Goal: Task Accomplishment & Management: Manage account settings

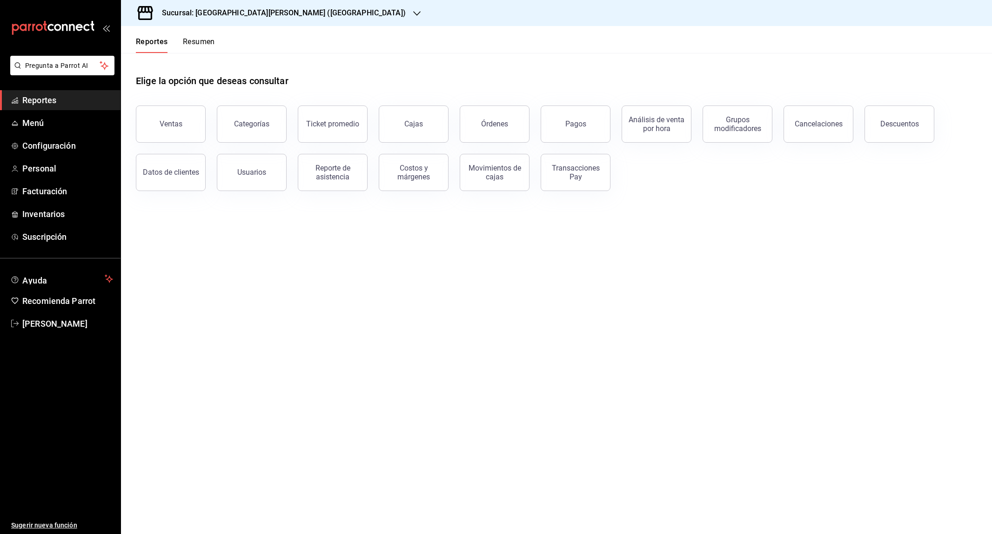
click at [280, 16] on h3 "Sucursal: [GEOGRAPHIC_DATA][PERSON_NAME] ([GEOGRAPHIC_DATA])" at bounding box center [279, 12] width 251 height 11
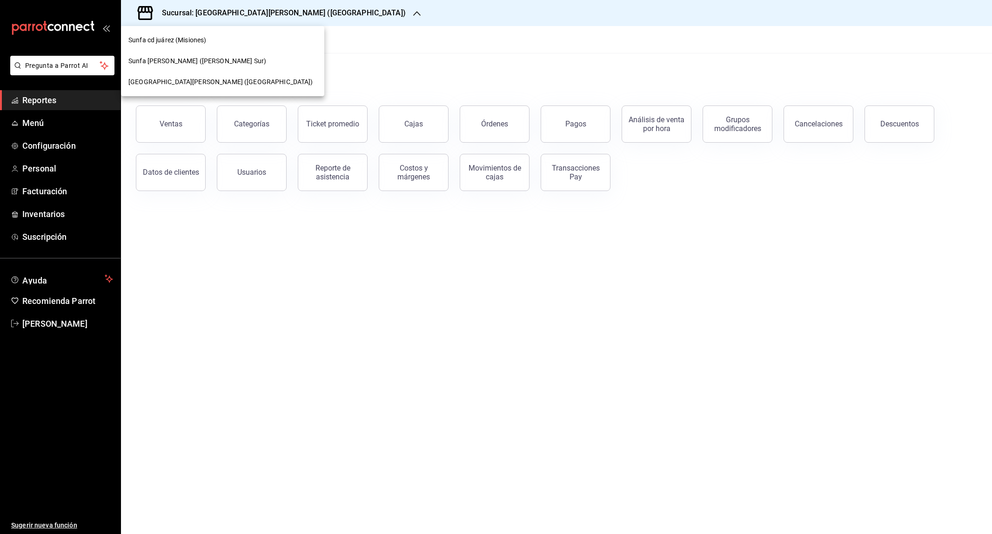
click at [177, 239] on div at bounding box center [496, 267] width 992 height 534
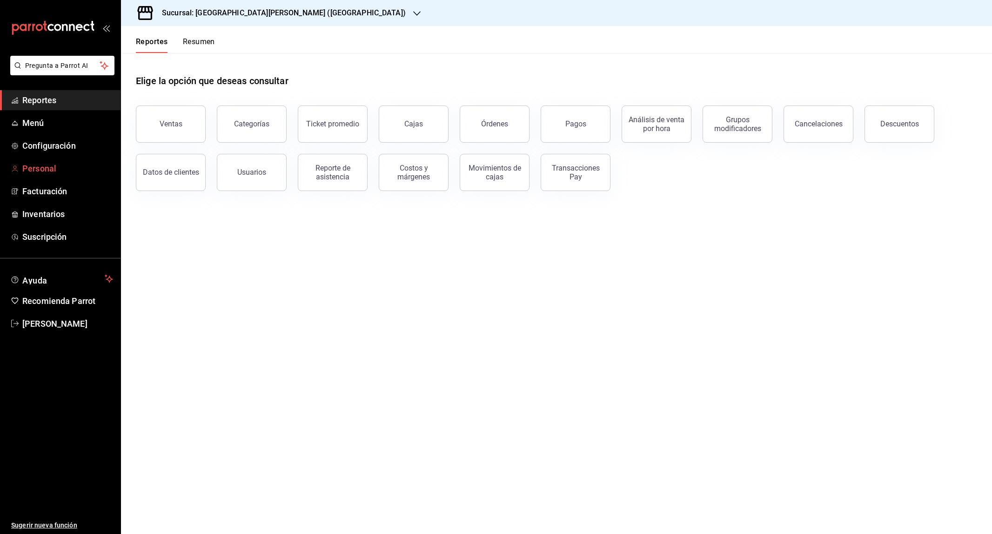
click at [46, 166] on span "Personal" at bounding box center [67, 168] width 91 height 13
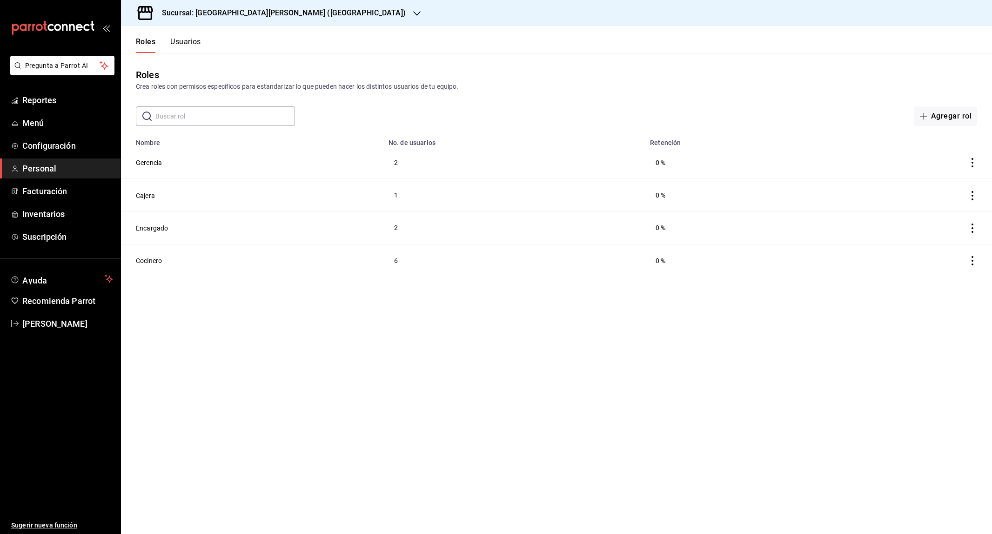
click at [190, 46] on button "Usuarios" at bounding box center [185, 45] width 31 height 16
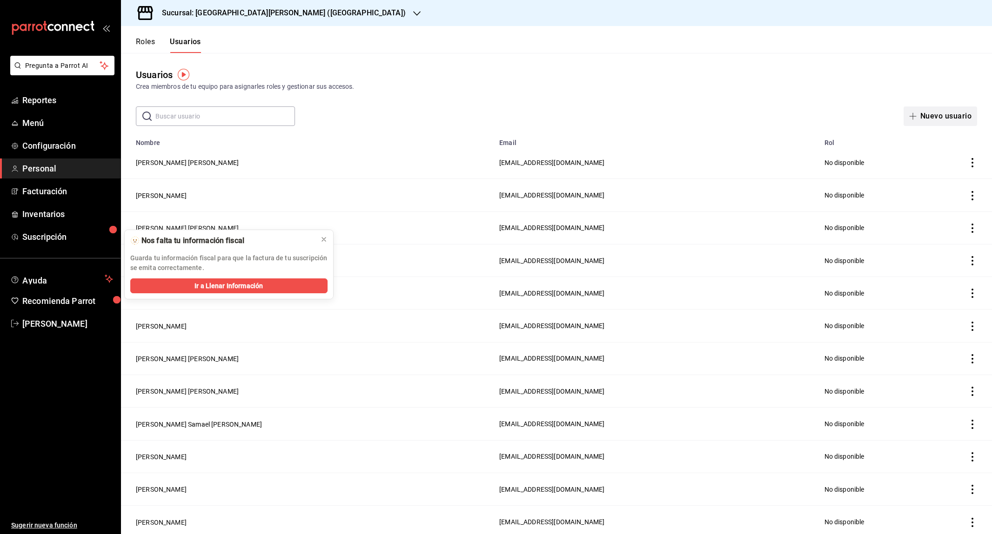
click at [938, 115] on button "Nuevo usuario" at bounding box center [939, 117] width 73 height 20
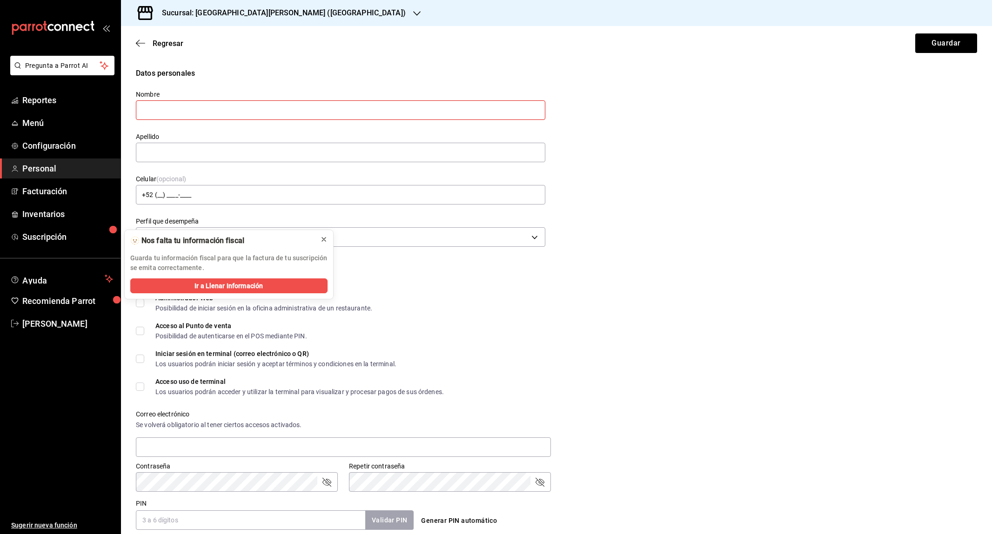
click at [322, 243] on icon at bounding box center [323, 239] width 7 height 7
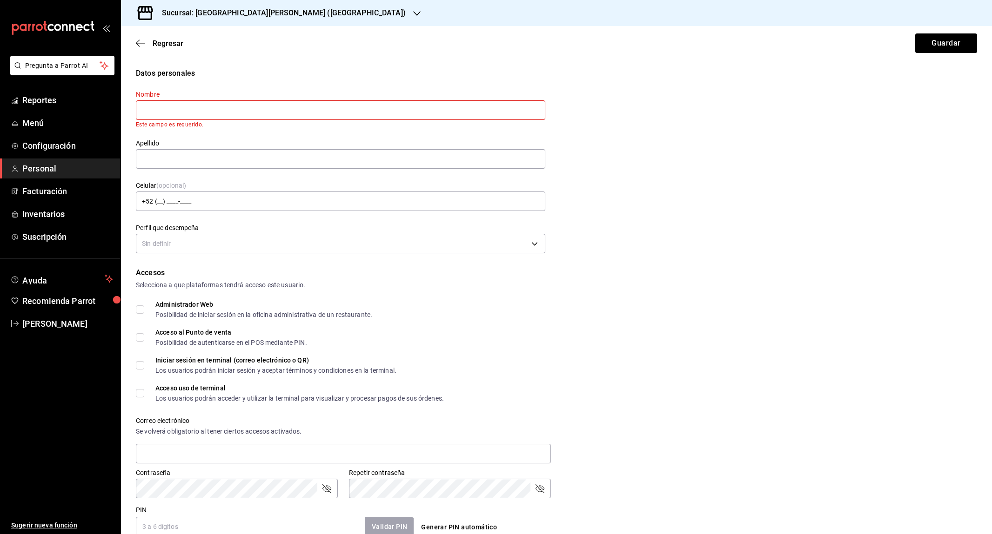
click at [190, 111] on input "text" at bounding box center [340, 110] width 409 height 20
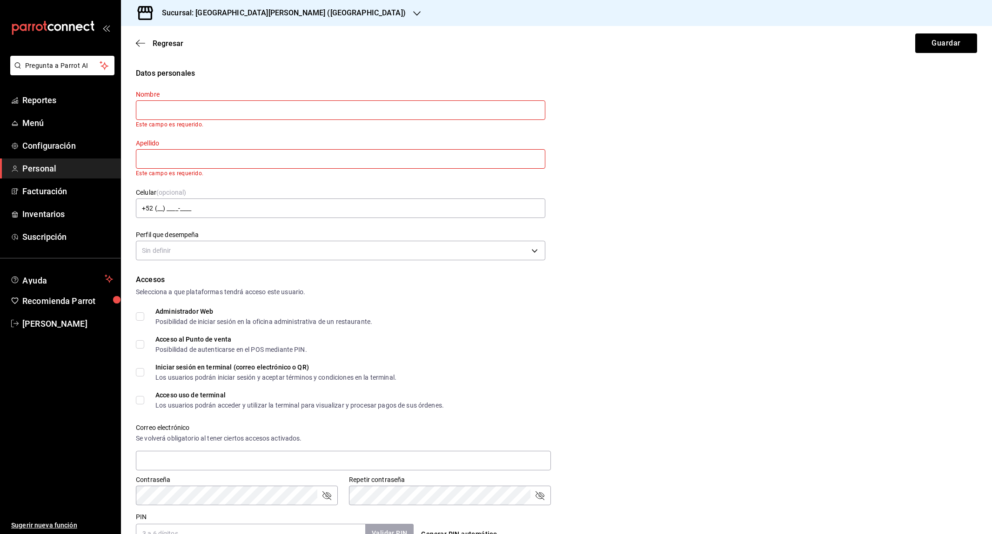
click at [171, 103] on input "text" at bounding box center [340, 110] width 409 height 20
click at [163, 151] on input "text" at bounding box center [340, 159] width 409 height 20
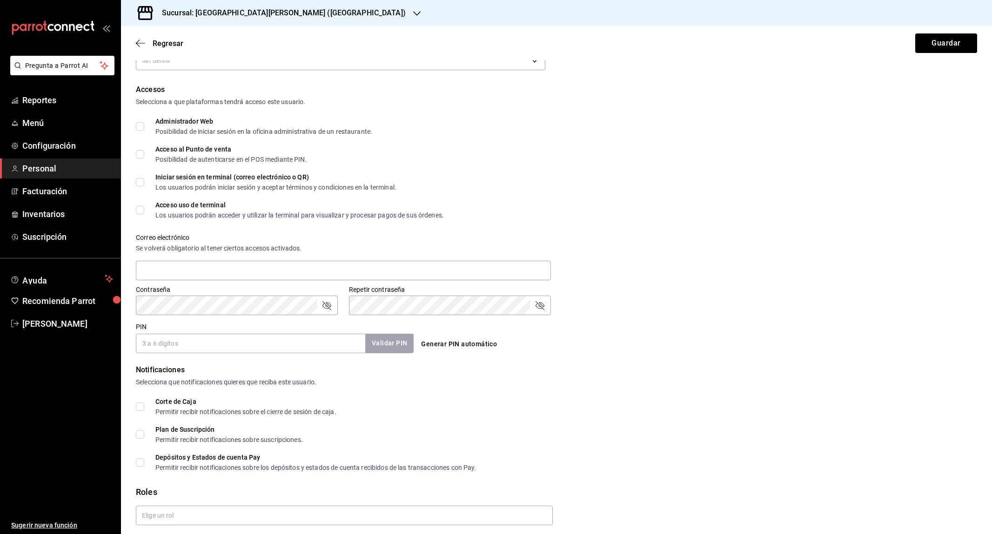
scroll to position [192, 0]
click at [187, 334] on input "PIN" at bounding box center [250, 343] width 229 height 20
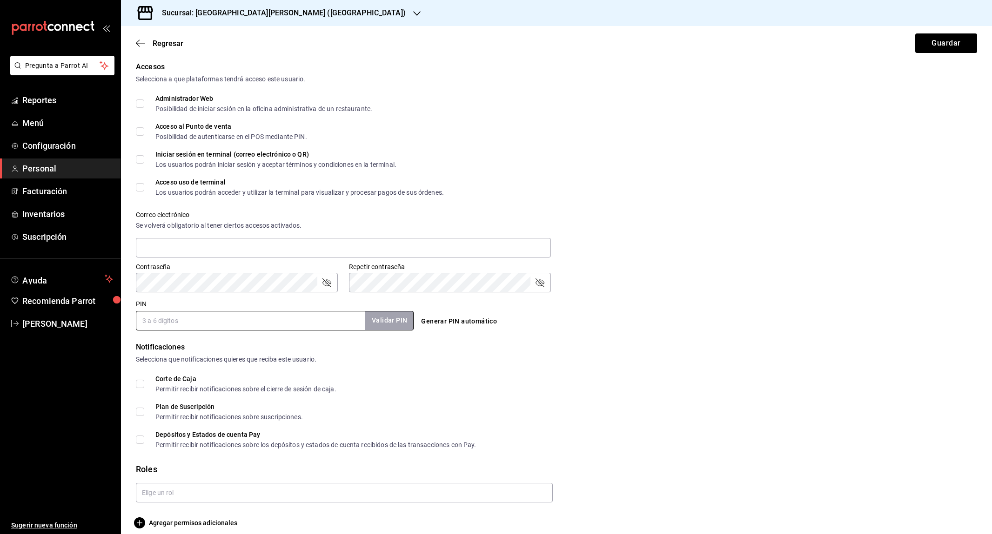
scroll to position [0, 0]
click at [176, 483] on input "text" at bounding box center [344, 493] width 417 height 20
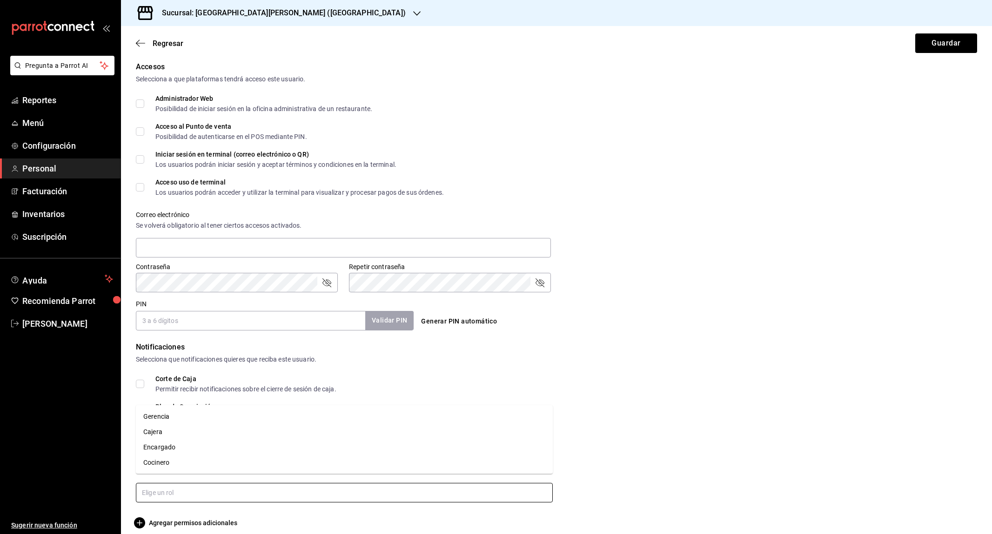
click at [169, 430] on li "Cajera" at bounding box center [344, 432] width 417 height 15
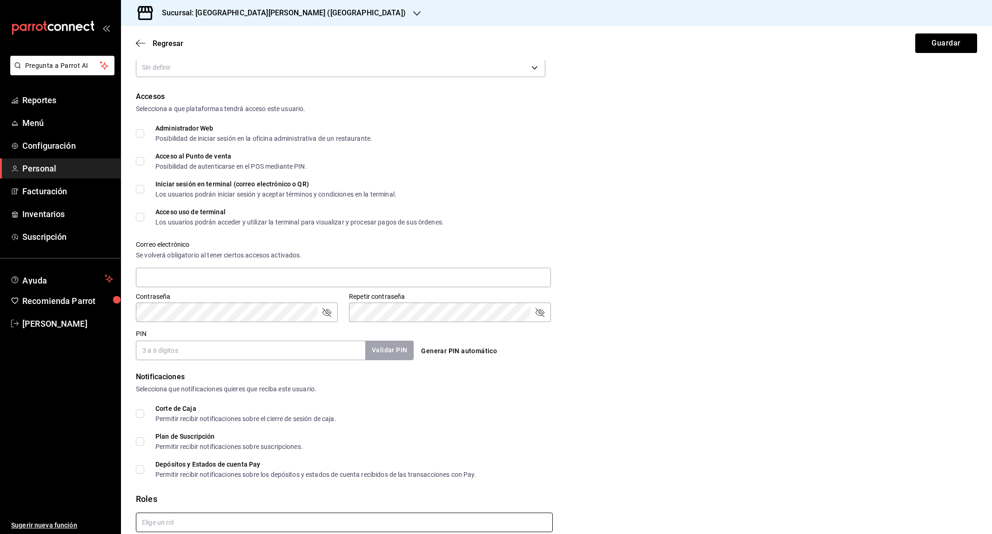
checkbox input "true"
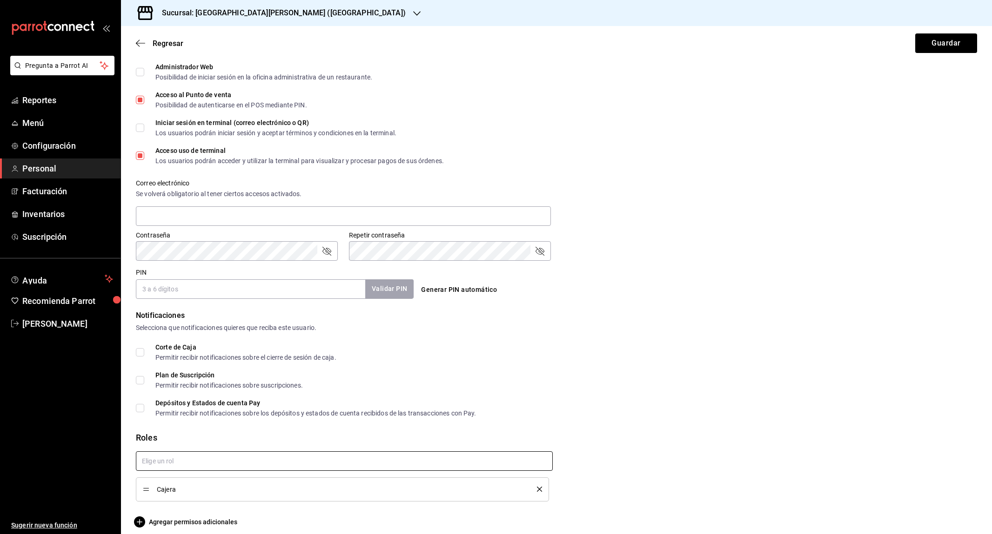
scroll to position [244, 0]
click at [540, 487] on icon "delete" at bounding box center [539, 489] width 5 height 5
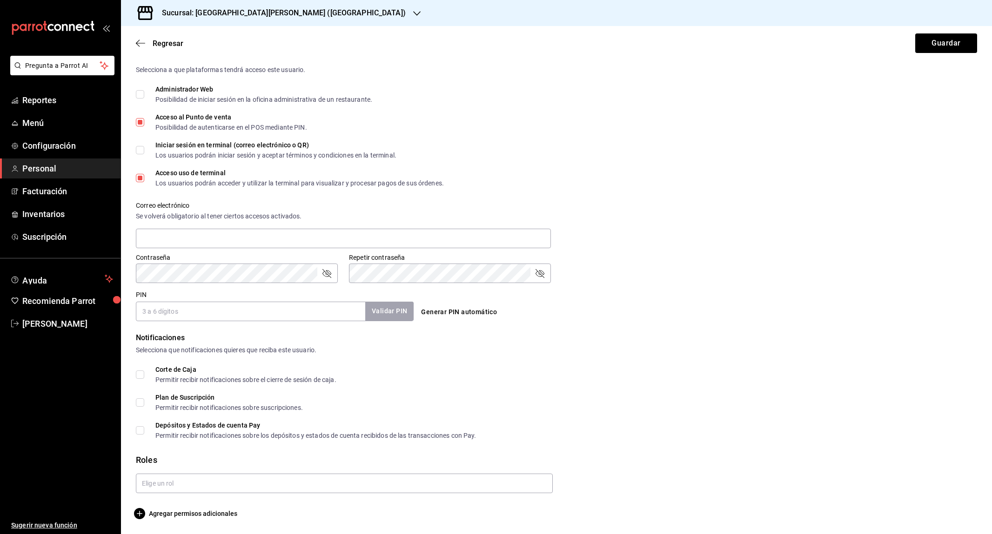
scroll to position [213, 0]
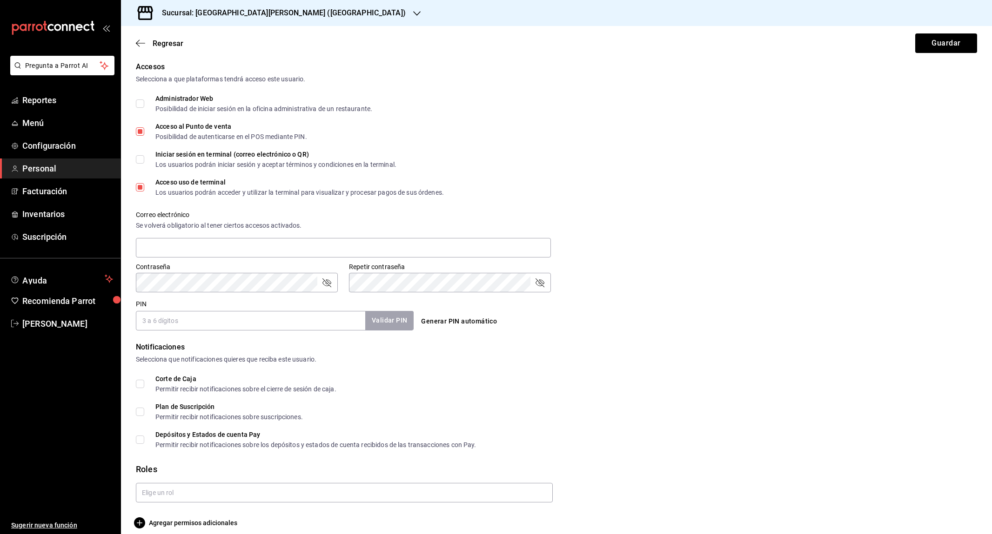
click at [138, 183] on input "Acceso uso de terminal Los usuarios podrán acceder y utilizar la terminal para …" at bounding box center [140, 187] width 8 height 8
checkbox input "false"
click at [138, 129] on input "Acceso al Punto de venta Posibilidad de autenticarse en el POS mediante PIN." at bounding box center [140, 131] width 8 height 8
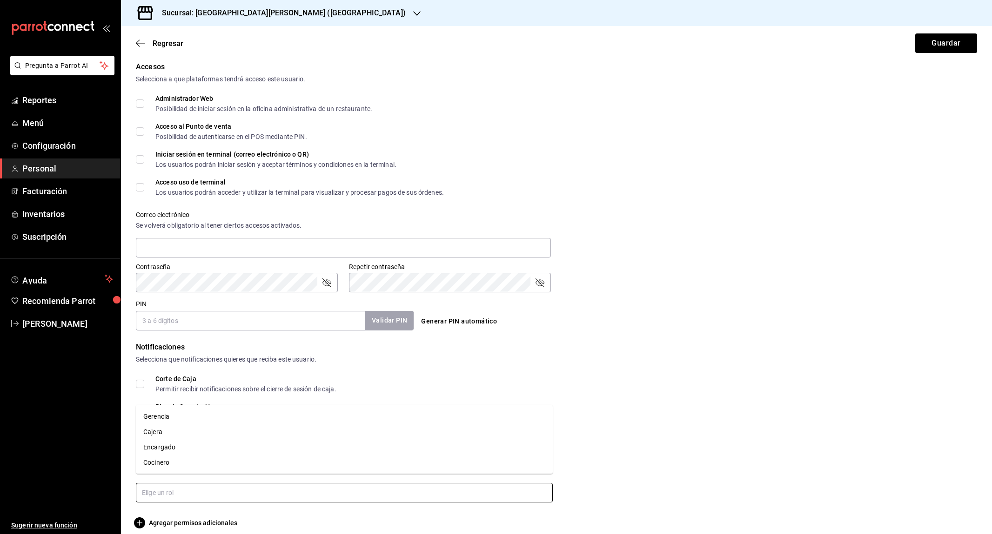
click at [170, 484] on input "text" at bounding box center [344, 493] width 417 height 20
click at [175, 467] on li "Cocinero" at bounding box center [344, 462] width 417 height 15
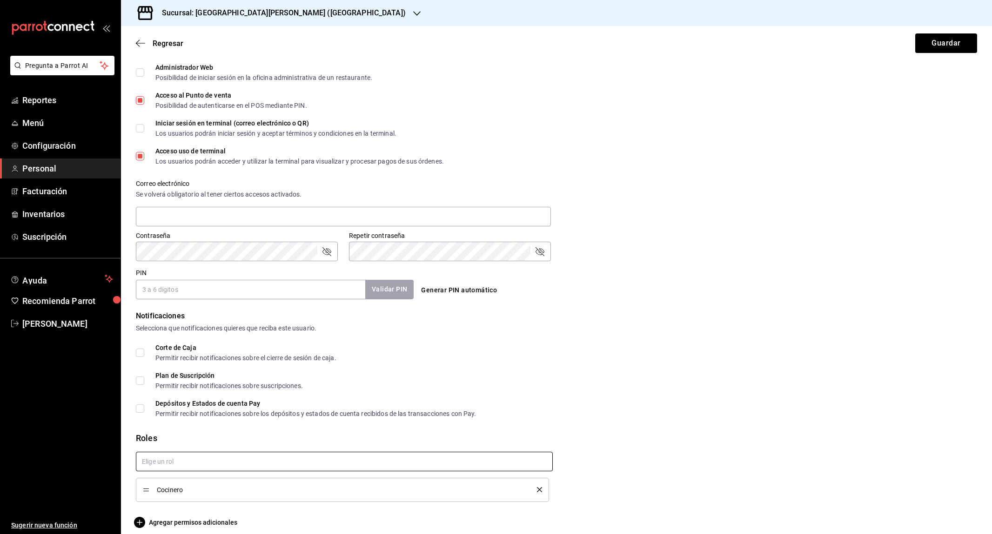
checkbox input "true"
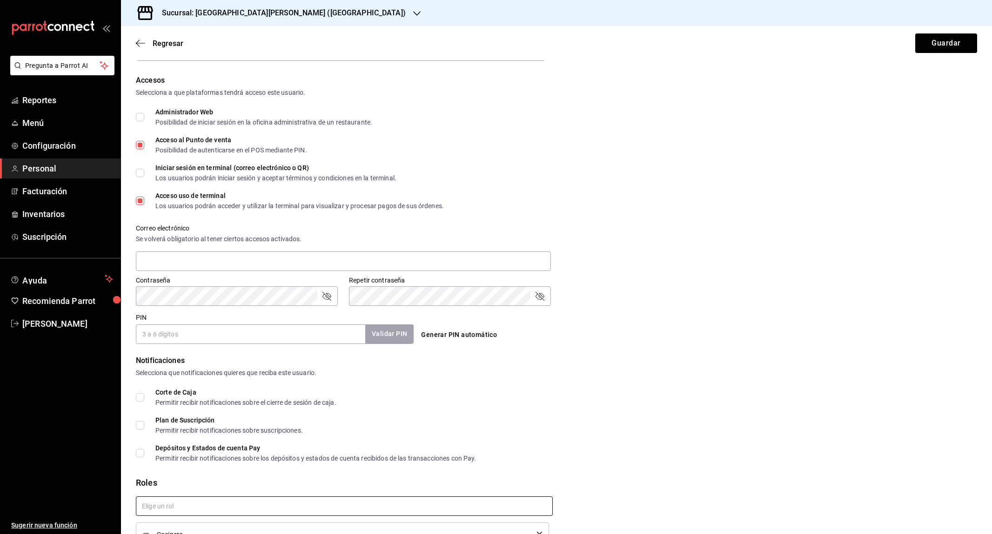
scroll to position [181, 0]
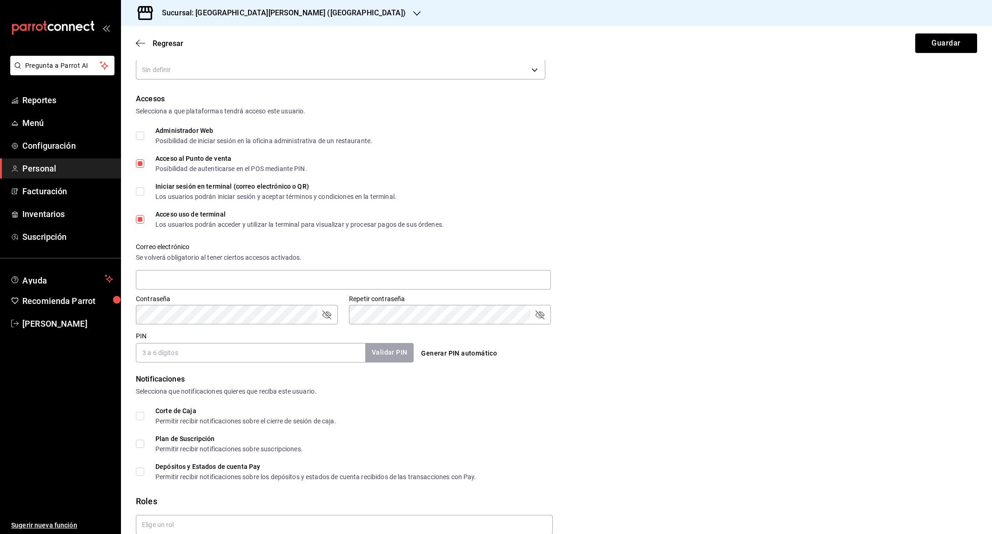
click at [146, 213] on span "Acceso uso de terminal Los usuarios podrán acceder y utilizar la terminal para …" at bounding box center [294, 219] width 300 height 17
click at [144, 215] on input "Acceso uso de terminal Los usuarios podrán acceder y utilizar la terminal para …" at bounding box center [140, 219] width 8 height 8
checkbox input "false"
click at [138, 162] on input "Acceso al Punto de venta Posibilidad de autenticarse en el POS mediante PIN." at bounding box center [140, 164] width 8 height 8
checkbox input "false"
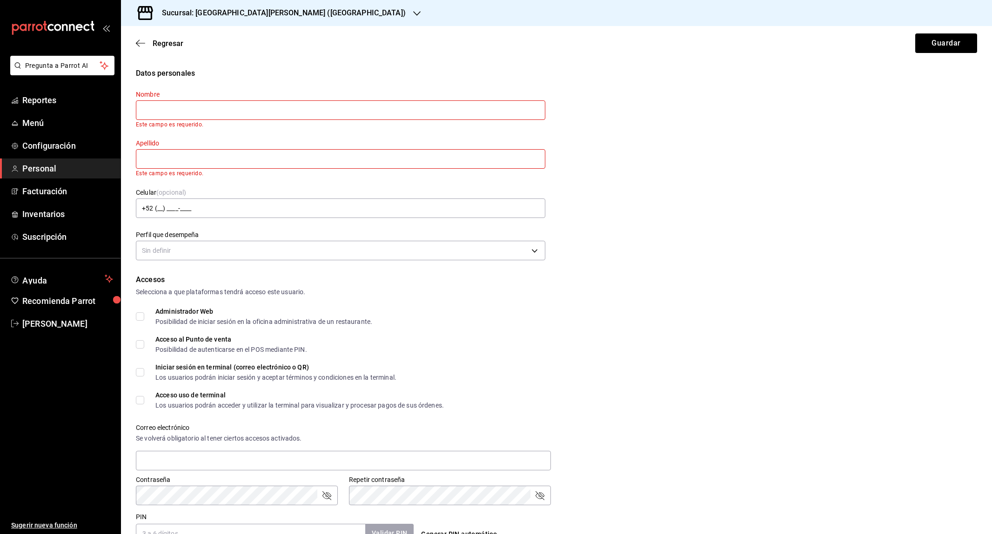
scroll to position [0, 0]
click at [138, 48] on div "Regresar Guardar" at bounding box center [556, 43] width 871 height 34
click at [141, 43] on icon "button" at bounding box center [140, 43] width 9 height 0
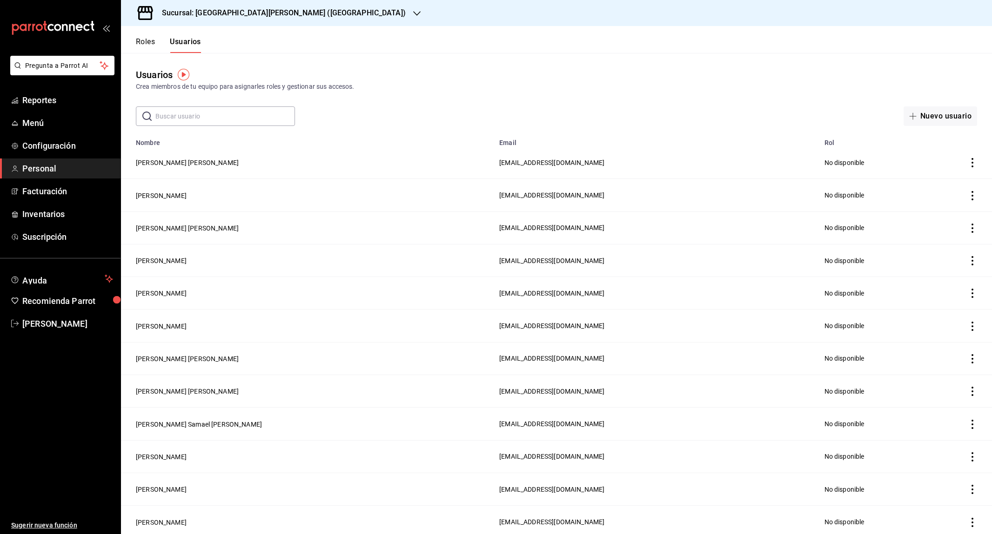
click at [152, 43] on button "Roles" at bounding box center [145, 45] width 19 height 16
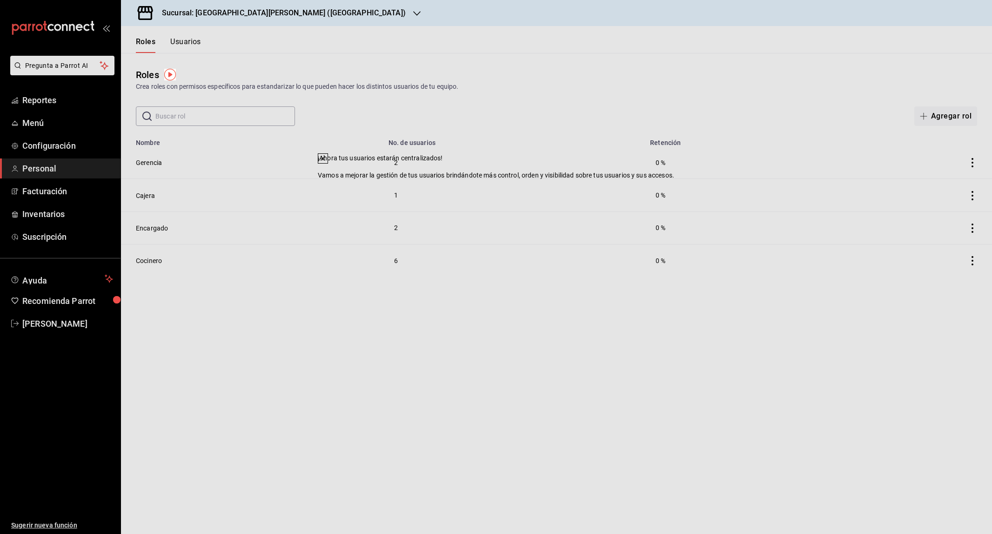
click at [603, 188] on td "1" at bounding box center [513, 195] width 261 height 33
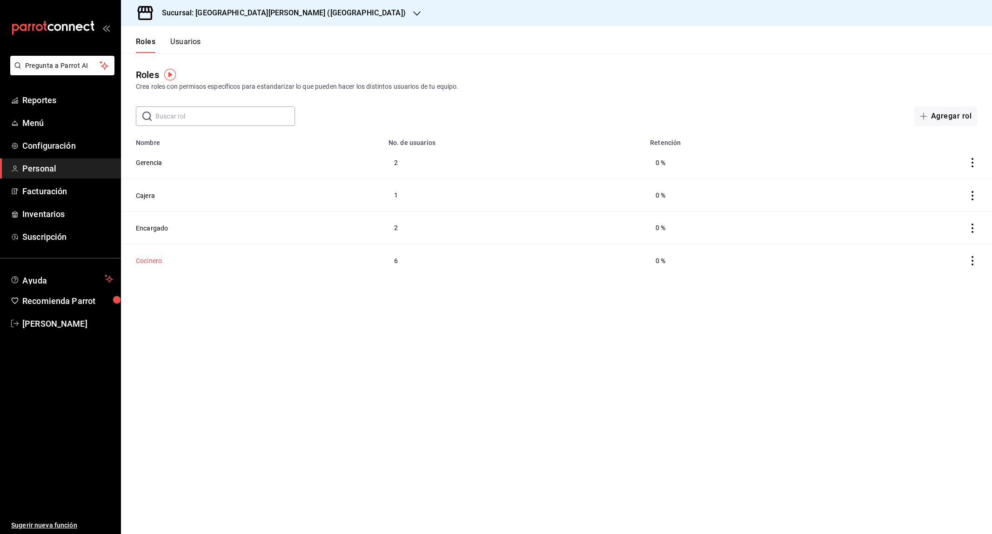
click at [153, 261] on button "Cocinero" at bounding box center [149, 260] width 26 height 9
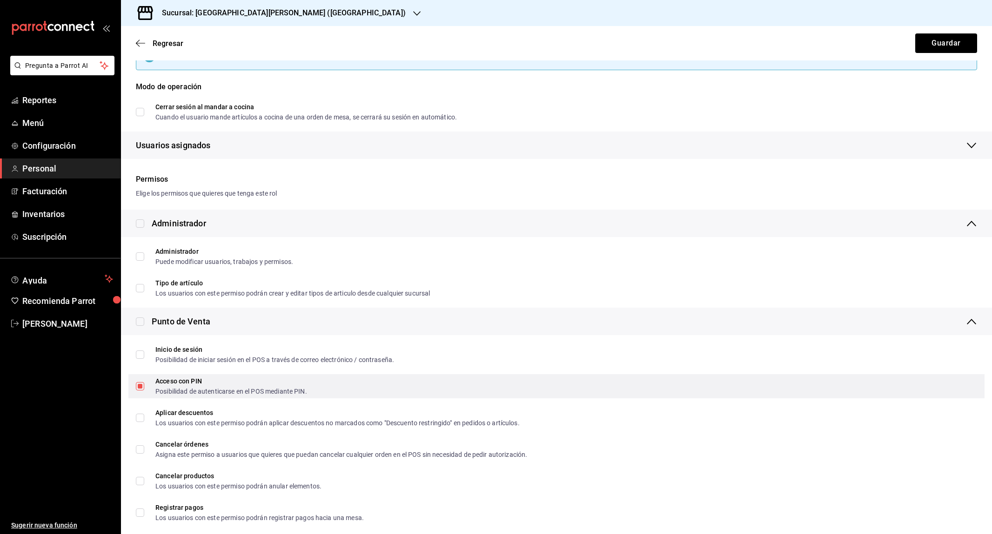
click at [141, 382] on input "Acceso con PIN Posibilidad de autenticarse en el POS mediante PIN." at bounding box center [140, 386] width 8 height 8
checkbox input "false"
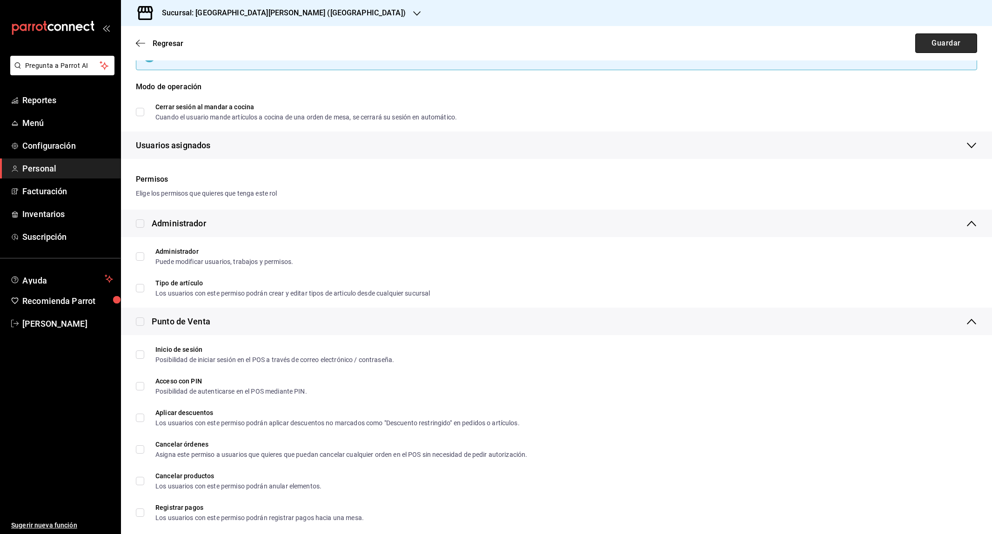
click at [931, 40] on button "Guardar" at bounding box center [946, 43] width 62 height 20
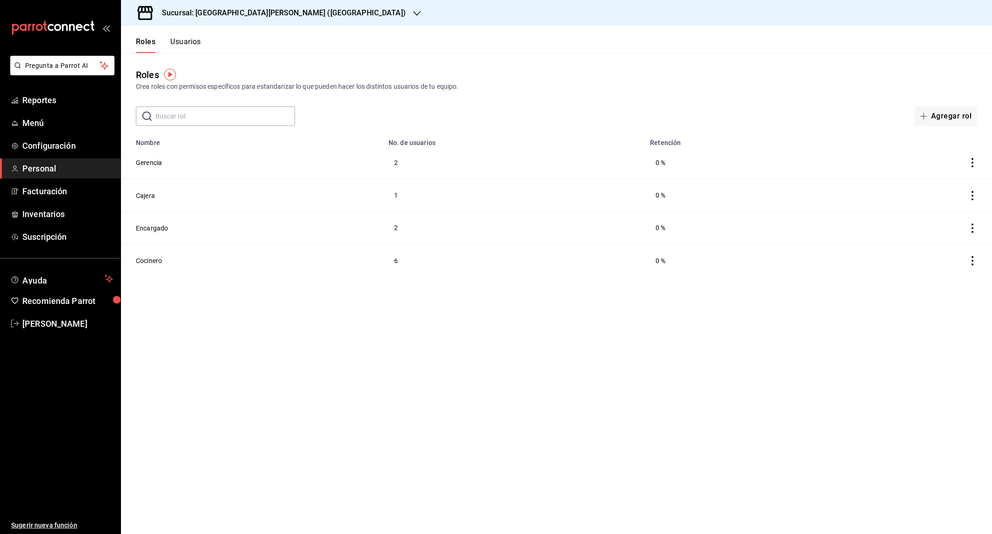
click at [944, 101] on div "Roles Crea roles con permisos específicos para estandarizar lo que pueden hacer…" at bounding box center [556, 89] width 871 height 73
click at [942, 112] on button "Agregar rol" at bounding box center [945, 117] width 63 height 20
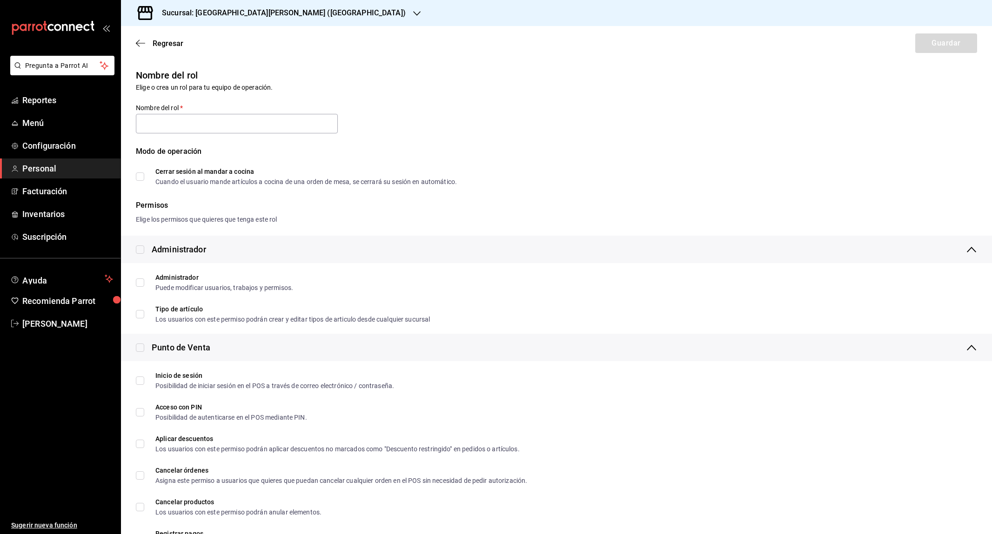
type input "M"
type input "Barrista"
click at [964, 43] on button "Guardar" at bounding box center [946, 43] width 62 height 20
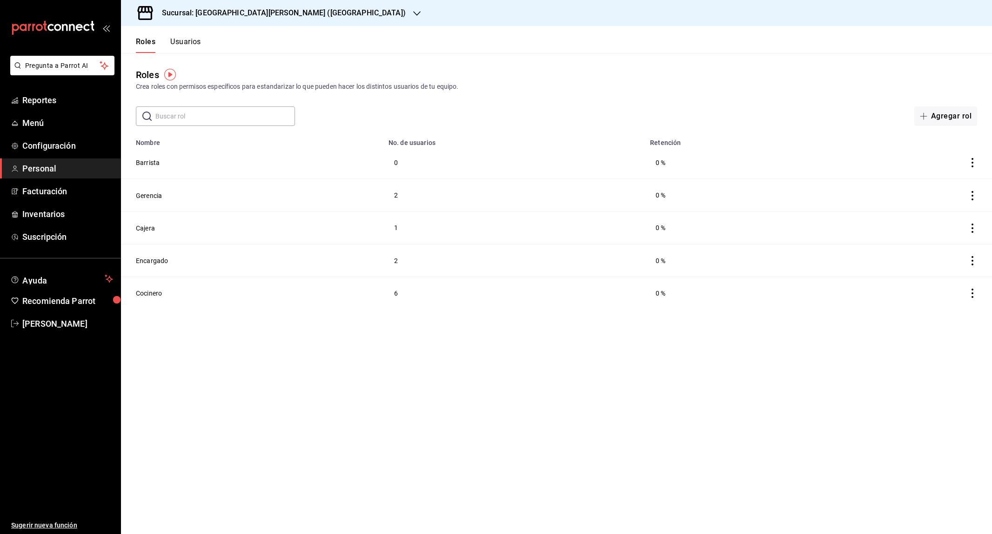
click at [195, 42] on button "Usuarios" at bounding box center [185, 45] width 31 height 16
